Goal: Share content

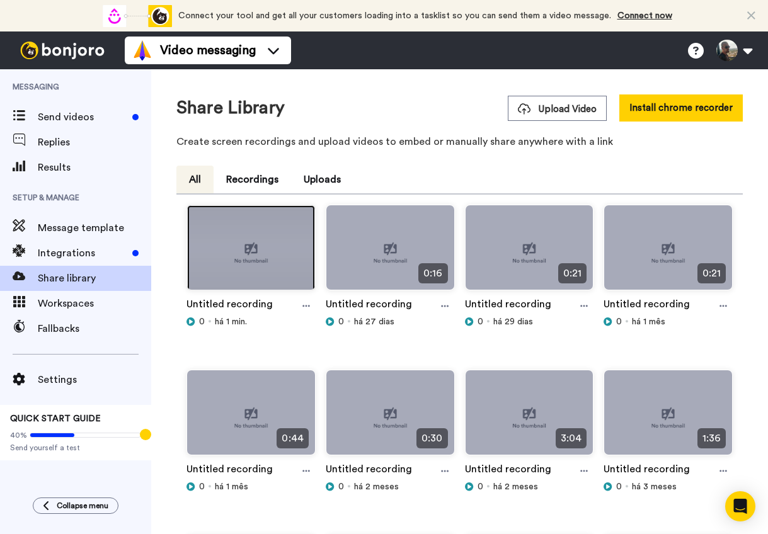
click at [276, 260] on img at bounding box center [251, 252] width 128 height 95
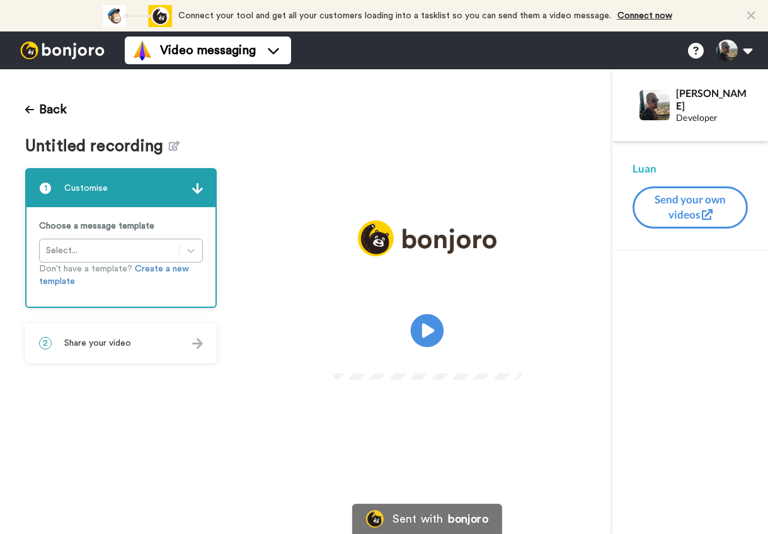
click at [444, 324] on icon "Play/Pause" at bounding box center [427, 331] width 33 height 60
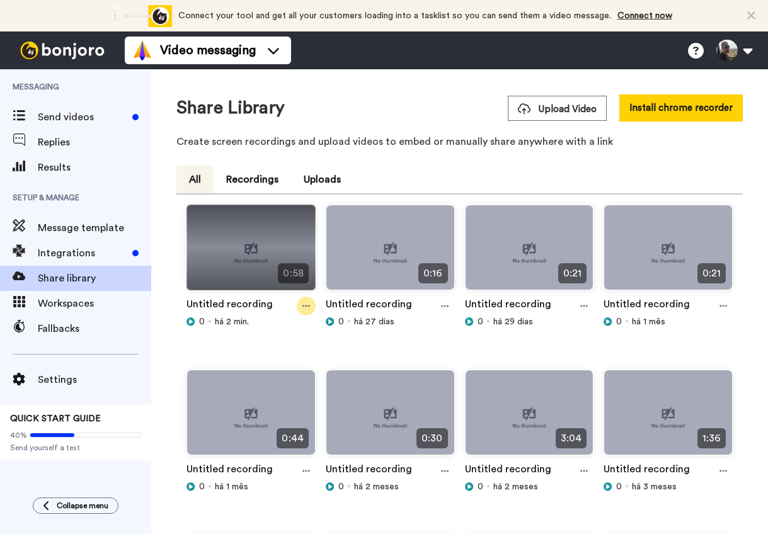
click at [304, 306] on icon at bounding box center [306, 307] width 8 height 2
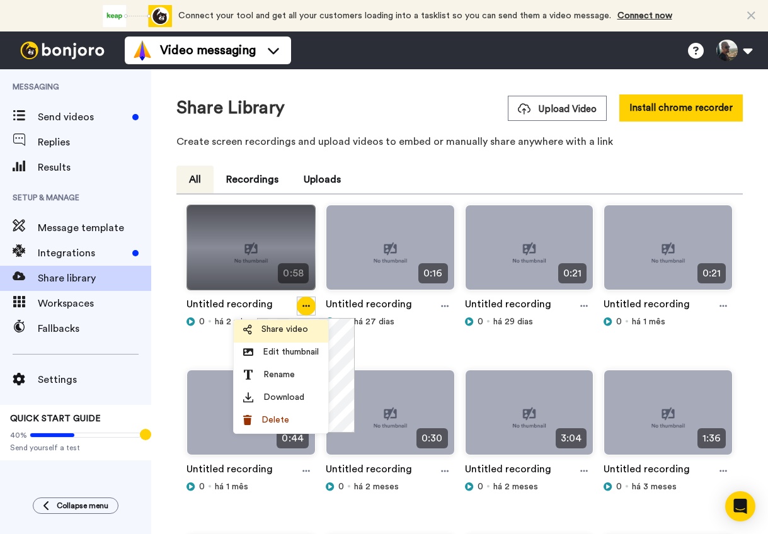
click at [294, 335] on span "Share video" at bounding box center [284, 329] width 47 height 13
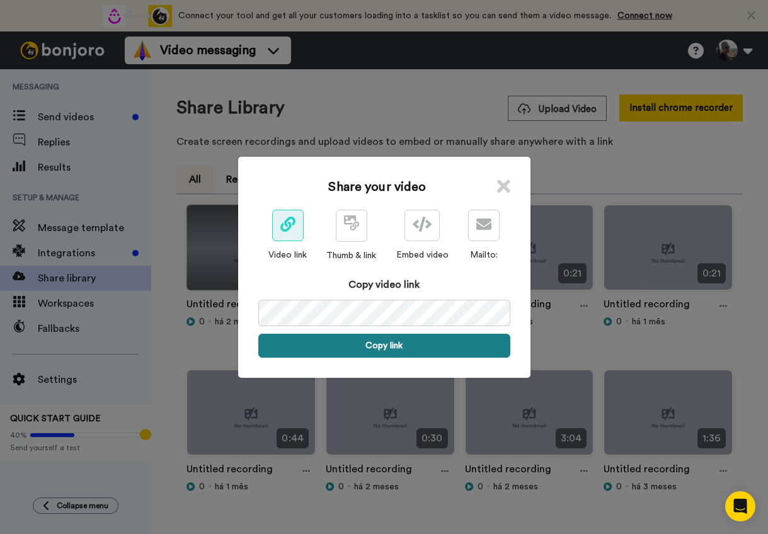
click at [332, 354] on button "Copy link" at bounding box center [384, 346] width 252 height 24
